Goal: Task Accomplishment & Management: Complete application form

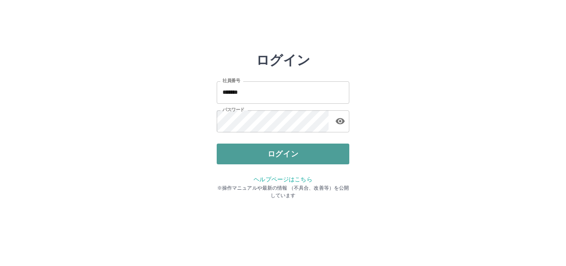
click at [275, 155] on button "ログイン" at bounding box center [283, 153] width 133 height 21
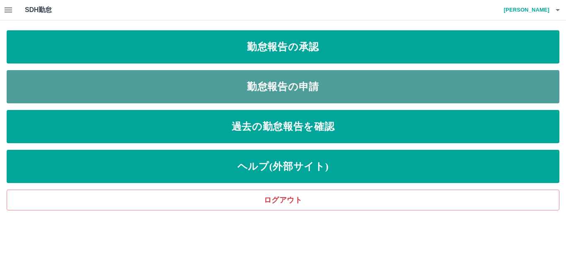
click at [273, 85] on link "勤怠報告の申請" at bounding box center [283, 86] width 553 height 33
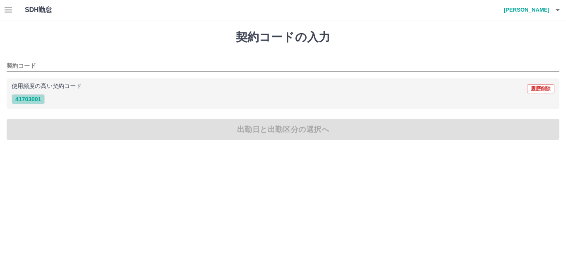
click at [24, 102] on button "41703001" at bounding box center [28, 99] width 33 height 10
type input "********"
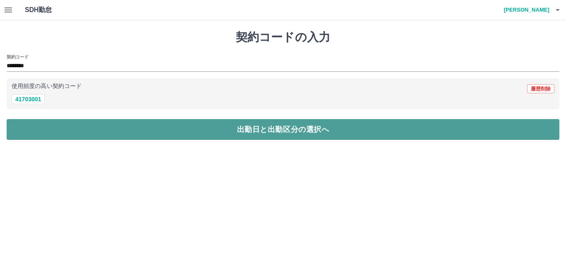
click at [244, 133] on button "出勤日と出勤区分の選択へ" at bounding box center [283, 129] width 553 height 21
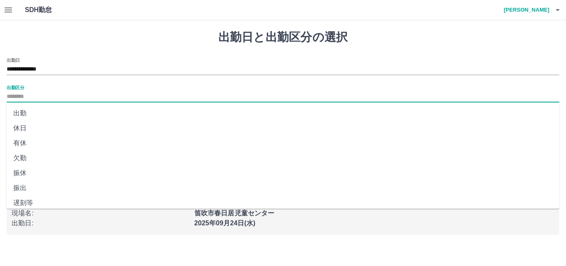
click at [31, 93] on input "出勤区分" at bounding box center [283, 97] width 553 height 10
click at [17, 116] on li "出勤" at bounding box center [283, 113] width 553 height 15
type input "**"
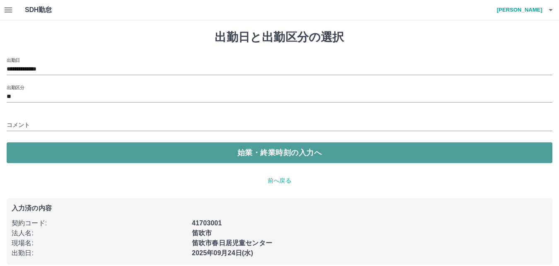
click at [49, 154] on button "始業・終業時刻の入力へ" at bounding box center [280, 152] width 546 height 21
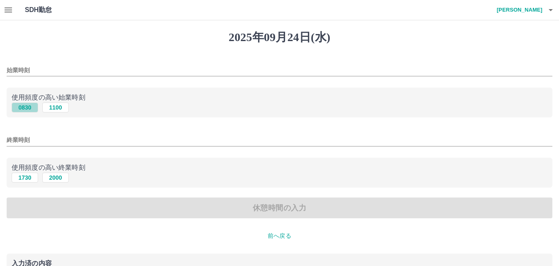
click at [22, 109] on button "0830" at bounding box center [25, 107] width 27 height 10
type input "****"
click at [28, 177] on button "1730" at bounding box center [25, 177] width 27 height 10
type input "****"
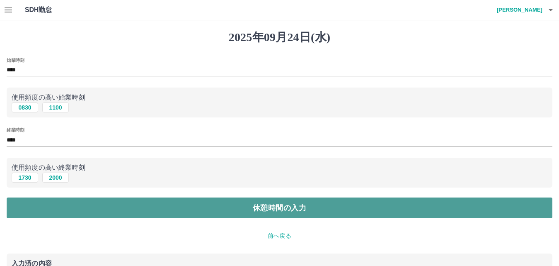
click at [198, 206] on button "休憩時間の入力" at bounding box center [280, 207] width 546 height 21
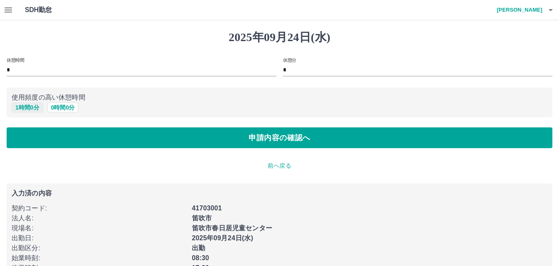
click at [28, 107] on button "1 時間 0 分" at bounding box center [27, 107] width 31 height 10
type input "*"
click at [28, 108] on button "1 時間 0 分" at bounding box center [27, 107] width 31 height 10
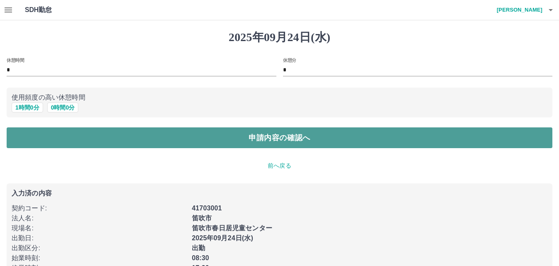
click at [261, 135] on button "申請内容の確認へ" at bounding box center [280, 137] width 546 height 21
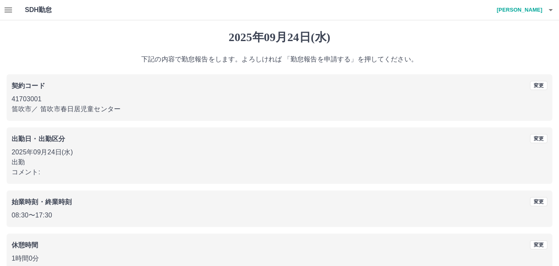
scroll to position [45, 0]
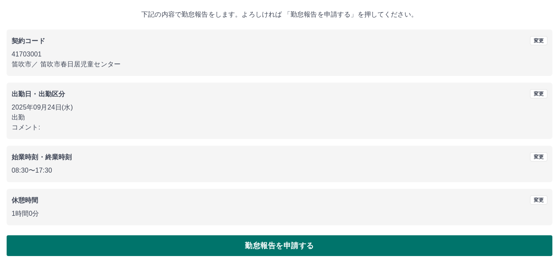
click at [302, 243] on button "勤怠報告を申請する" at bounding box center [280, 245] width 546 height 21
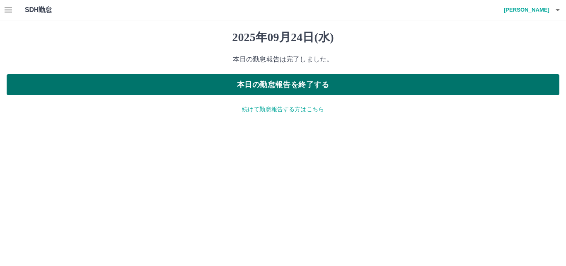
click at [283, 83] on button "本日の勤怠報告を終了する" at bounding box center [283, 84] width 553 height 21
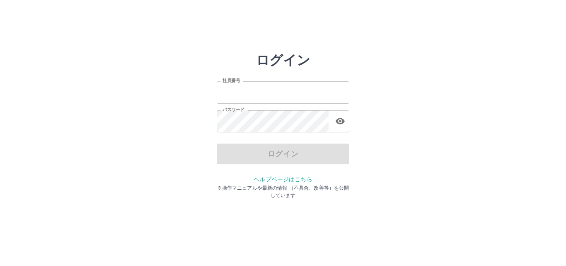
type input "*******"
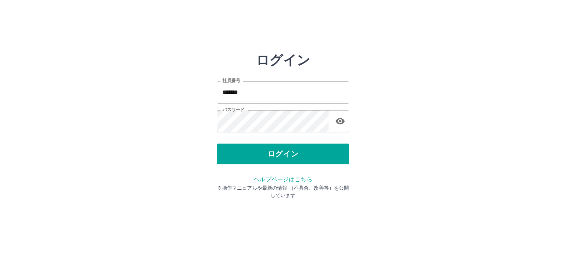
click at [293, 158] on div "ログイン" at bounding box center [283, 153] width 133 height 21
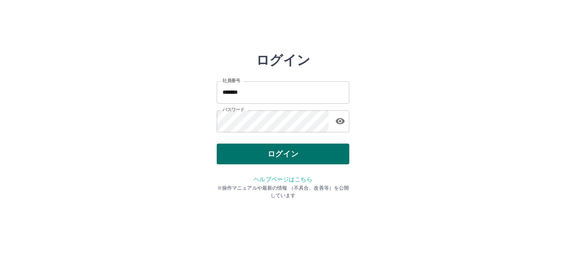
click at [293, 156] on button "ログイン" at bounding box center [283, 153] width 133 height 21
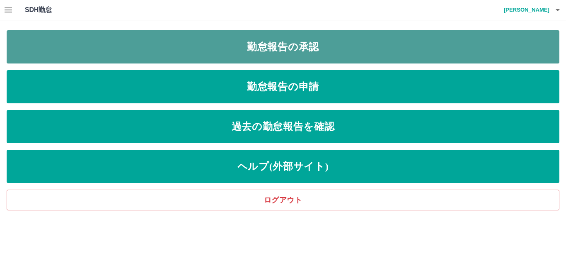
click at [301, 47] on link "勤怠報告の承認" at bounding box center [283, 46] width 553 height 33
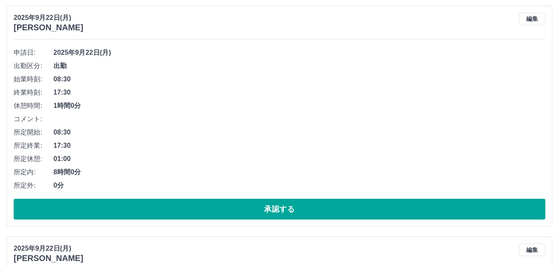
scroll to position [787, 0]
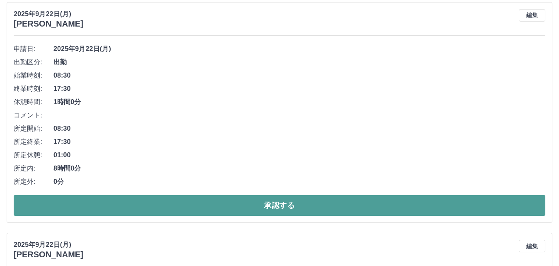
click at [260, 212] on button "承認する" at bounding box center [280, 205] width 532 height 21
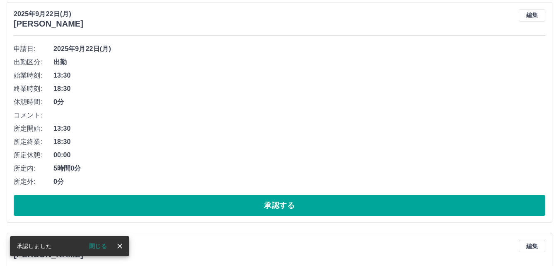
scroll to position [557, 0]
drag, startPoint x: 119, startPoint y: 243, endPoint x: 121, endPoint y: 232, distance: 11.4
click at [119, 242] on icon "close" at bounding box center [120, 246] width 8 height 8
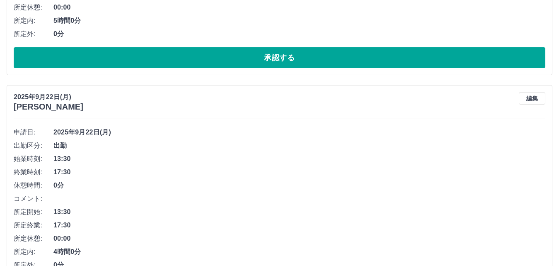
scroll to position [1220, 0]
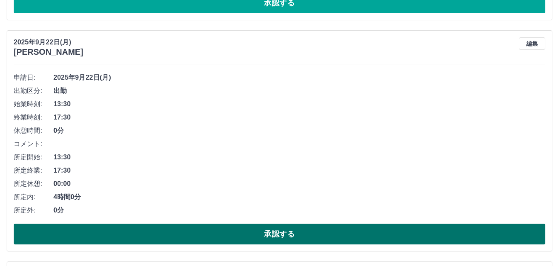
click at [282, 231] on button "承認する" at bounding box center [280, 233] width 532 height 21
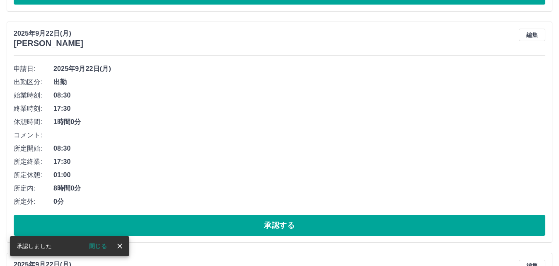
scroll to position [1924, 0]
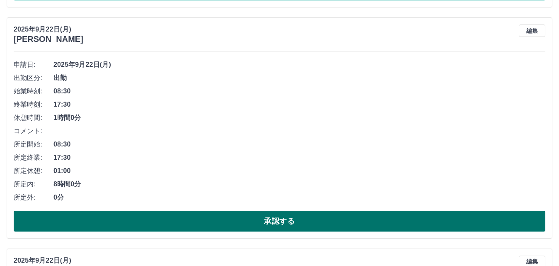
click at [277, 218] on button "承認する" at bounding box center [280, 220] width 532 height 21
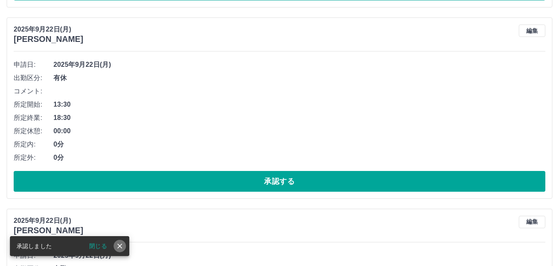
click at [121, 246] on icon "close" at bounding box center [120, 246] width 8 height 8
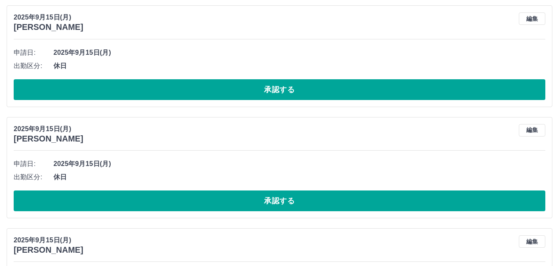
scroll to position [3250, 0]
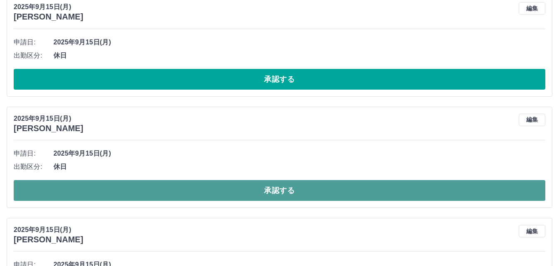
click at [272, 188] on button "承認する" at bounding box center [280, 190] width 532 height 21
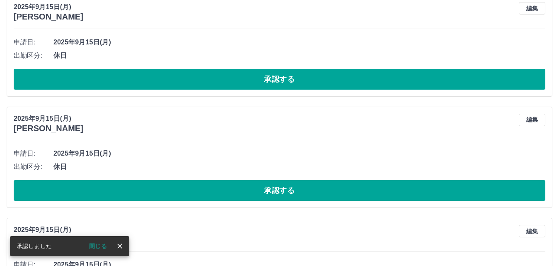
click at [119, 244] on icon "close" at bounding box center [120, 246] width 8 height 8
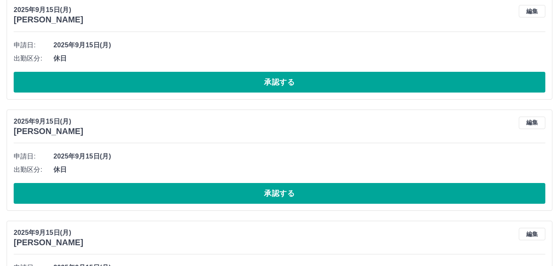
scroll to position [3581, 0]
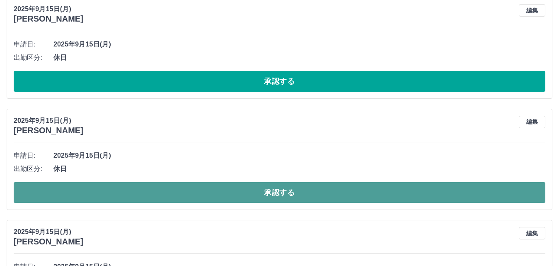
click at [287, 194] on button "承認する" at bounding box center [280, 192] width 532 height 21
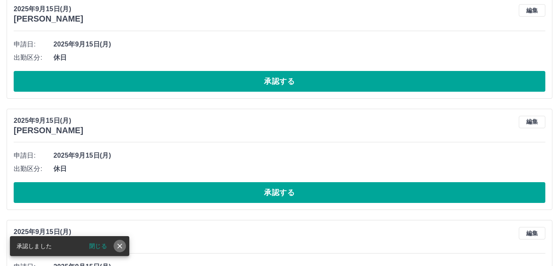
click at [124, 241] on button "close" at bounding box center [120, 245] width 12 height 12
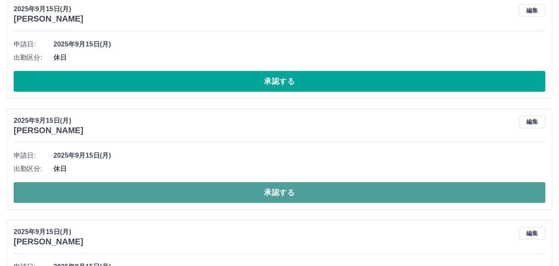
click at [281, 191] on button "承認する" at bounding box center [280, 192] width 532 height 21
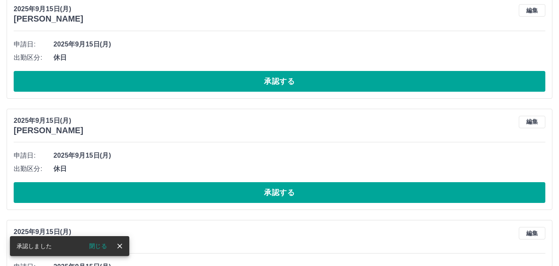
click at [115, 245] on button "close" at bounding box center [120, 245] width 12 height 12
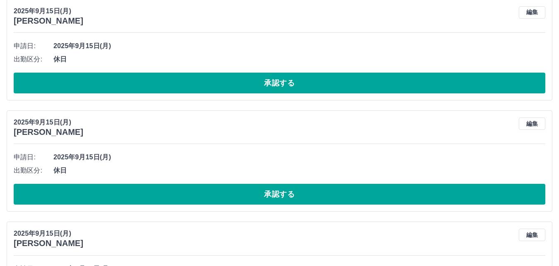
scroll to position [3706, 0]
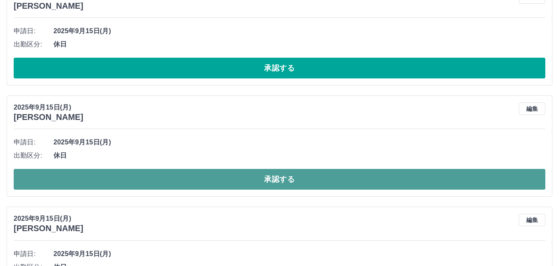
click at [277, 180] on button "承認する" at bounding box center [280, 179] width 532 height 21
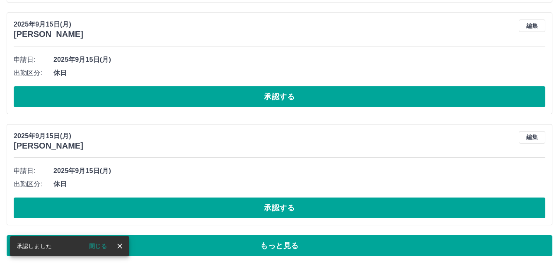
scroll to position [4123, 0]
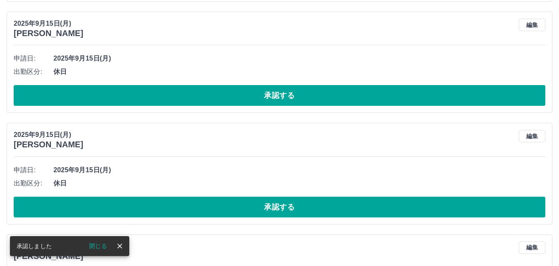
click at [120, 242] on icon "close" at bounding box center [120, 246] width 8 height 8
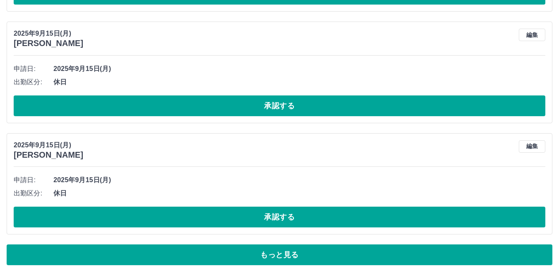
scroll to position [4234, 0]
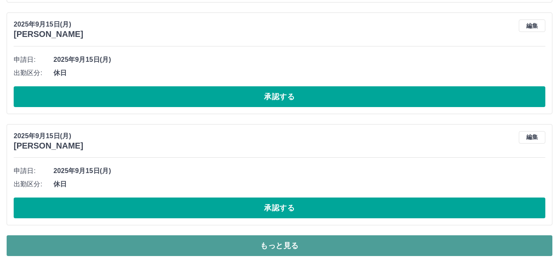
click at [273, 243] on button "もっと見る" at bounding box center [280, 245] width 546 height 21
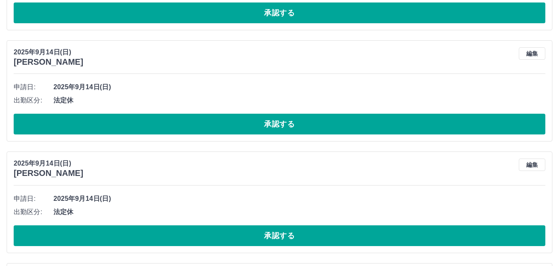
scroll to position [5146, 0]
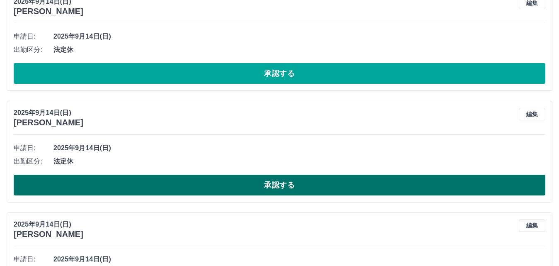
click at [269, 188] on button "承認する" at bounding box center [280, 184] width 532 height 21
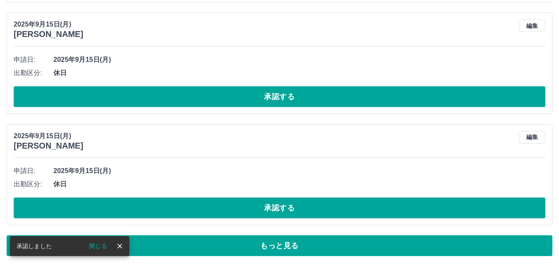
scroll to position [4234, 0]
click at [122, 246] on icon "close" at bounding box center [120, 246] width 8 height 8
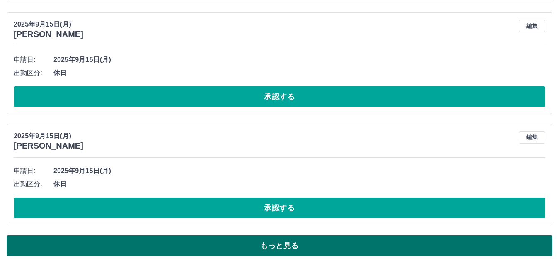
click at [262, 244] on button "もっと見る" at bounding box center [280, 245] width 546 height 21
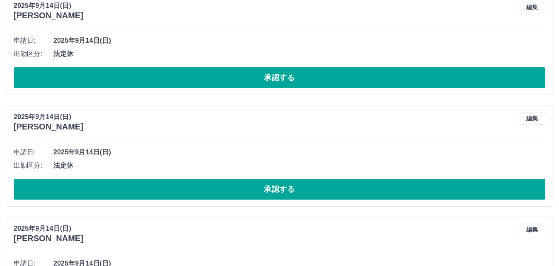
scroll to position [5891, 0]
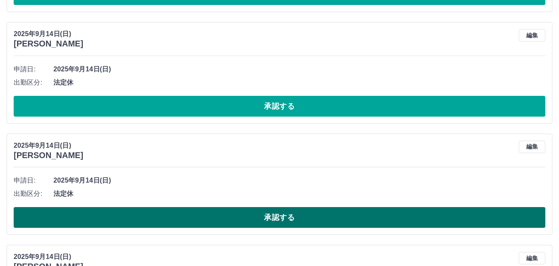
click at [271, 217] on button "承認する" at bounding box center [280, 217] width 532 height 21
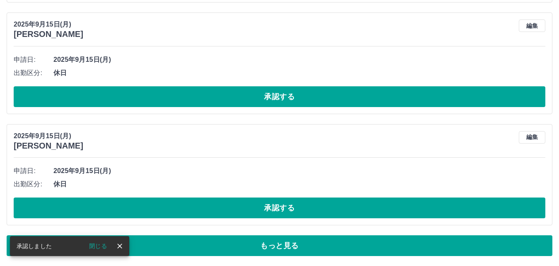
scroll to position [4234, 0]
click at [121, 242] on icon "close" at bounding box center [120, 246] width 8 height 8
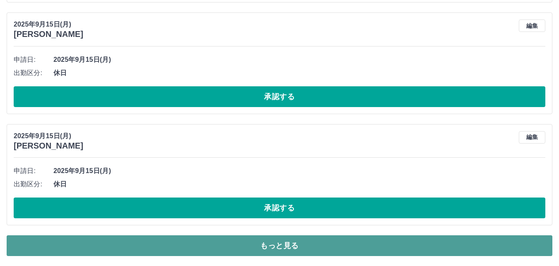
click at [294, 244] on button "もっと見る" at bounding box center [280, 245] width 546 height 21
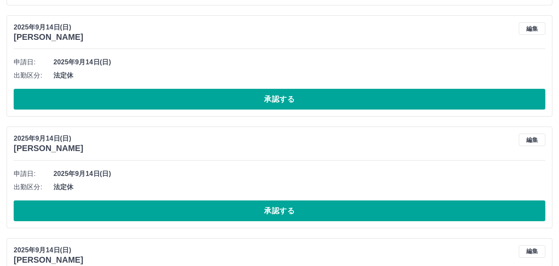
scroll to position [5809, 0]
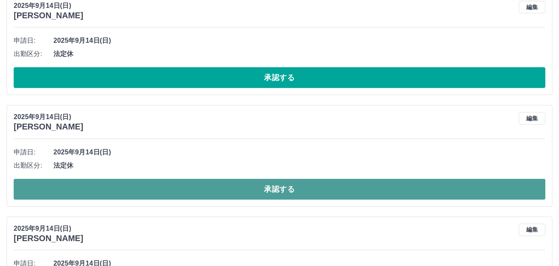
click at [278, 191] on button "承認する" at bounding box center [280, 189] width 532 height 21
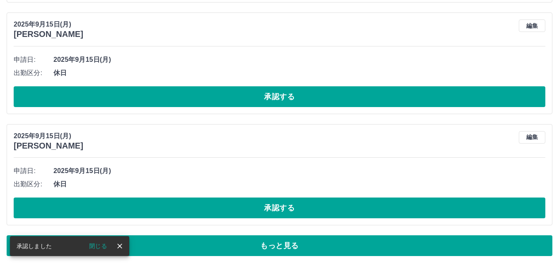
scroll to position [4234, 0]
click at [120, 242] on icon "close" at bounding box center [120, 246] width 8 height 8
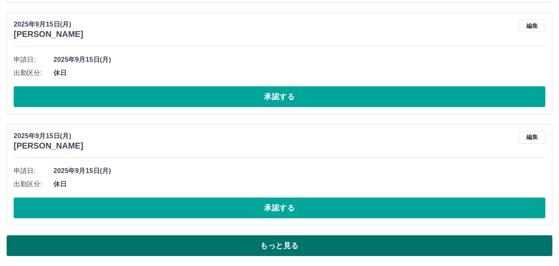
click at [258, 246] on button "もっと見る" at bounding box center [280, 245] width 546 height 21
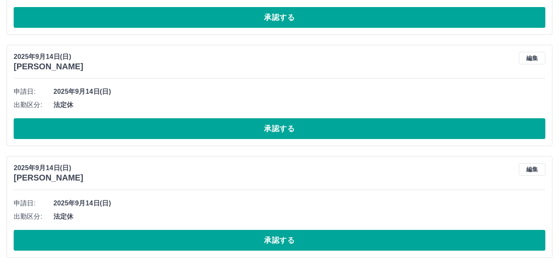
scroll to position [5760, 0]
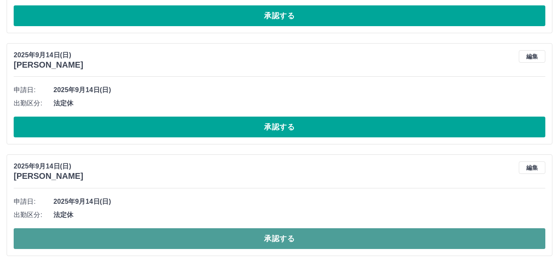
click at [284, 232] on button "承認する" at bounding box center [280, 238] width 532 height 21
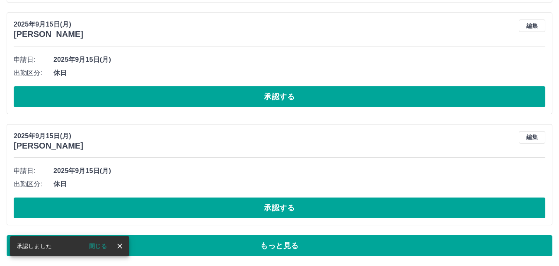
scroll to position [4234, 0]
click at [118, 245] on icon "close" at bounding box center [120, 246] width 8 height 8
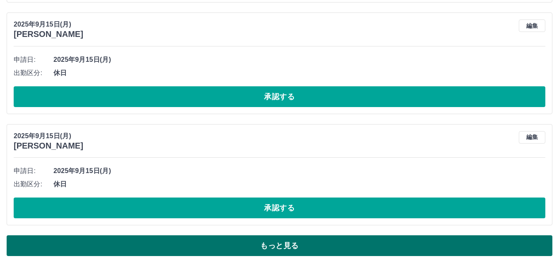
click at [268, 244] on button "もっと見る" at bounding box center [280, 245] width 546 height 21
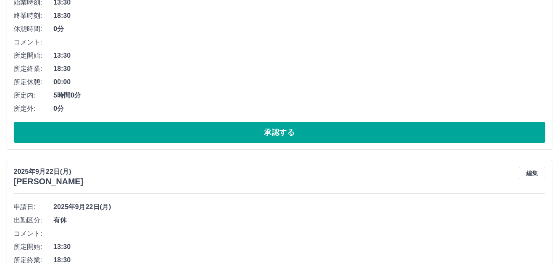
scroll to position [1754, 0]
